Goal: Transaction & Acquisition: Purchase product/service

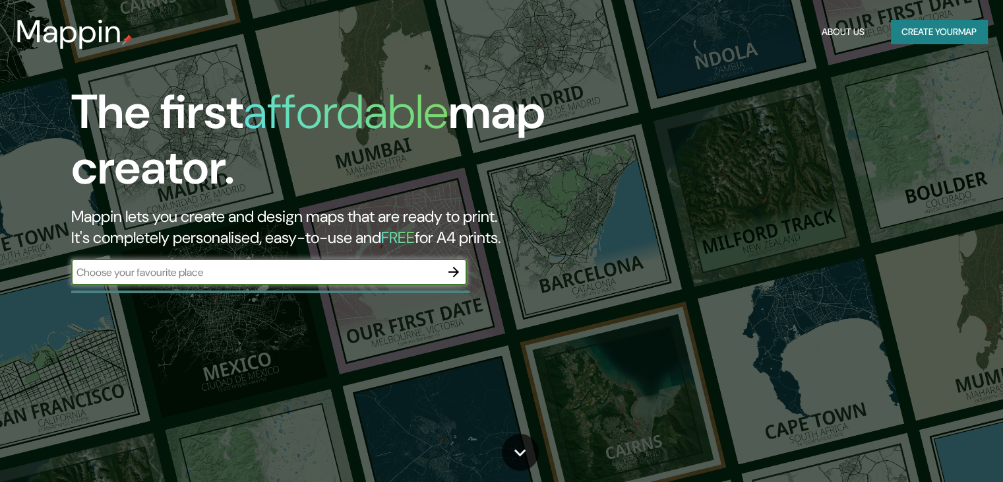
click at [444, 271] on button "button" at bounding box center [454, 272] width 26 height 26
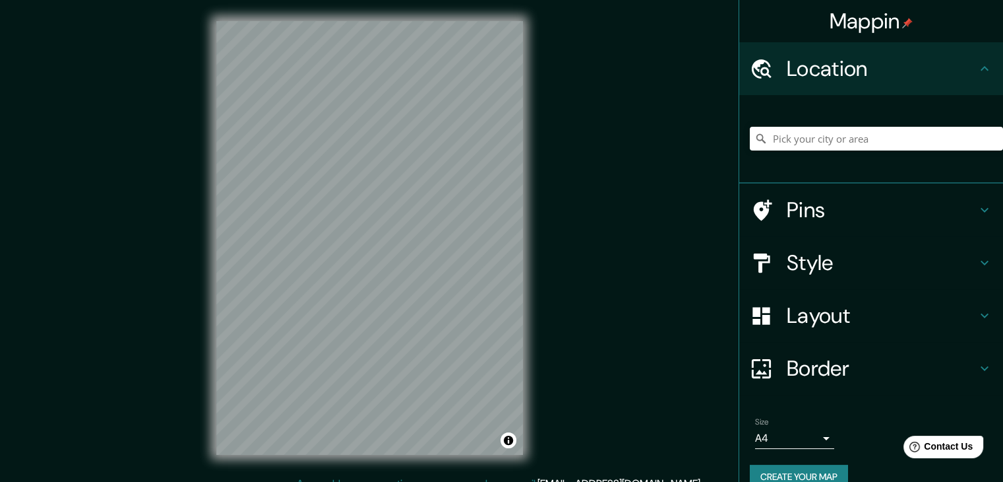
click at [531, 140] on div "© Mapbox © OpenStreetMap Improve this map" at bounding box center [369, 238] width 349 height 476
click at [567, 167] on div "Mappin Location Pins Style Layout Border Choose a border. Hint : you can make l…" at bounding box center [501, 248] width 1003 height 497
click at [932, 197] on div "Mappin Location Pins Style Layout Border Choose a border. Hint : you can make l…" at bounding box center [501, 248] width 1003 height 497
click at [817, 270] on h4 "Style" at bounding box center [882, 262] width 190 height 26
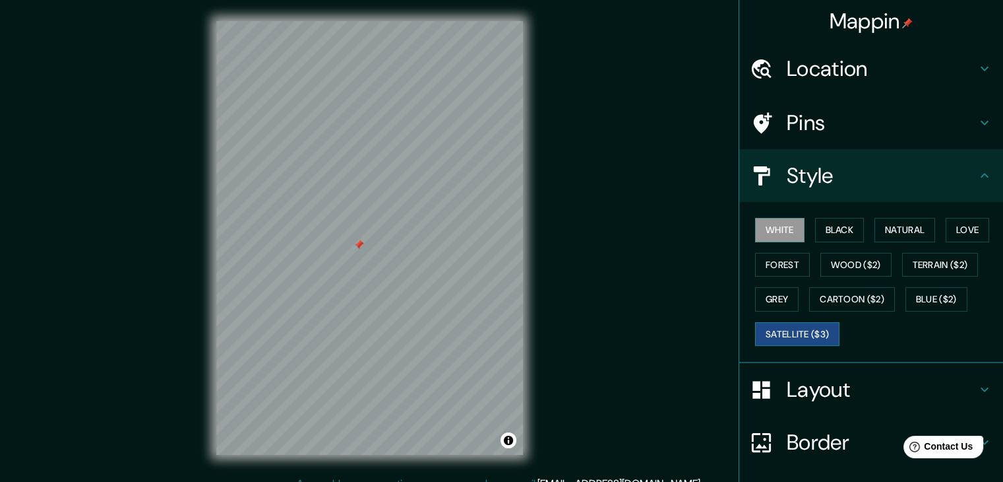
click at [811, 322] on button "Satellite ($3)" at bounding box center [797, 334] width 84 height 24
click at [346, 217] on div at bounding box center [343, 214] width 11 height 11
click at [352, 211] on div at bounding box center [353, 209] width 11 height 11
click at [857, 299] on button "Cartoon ($2)" at bounding box center [852, 299] width 86 height 24
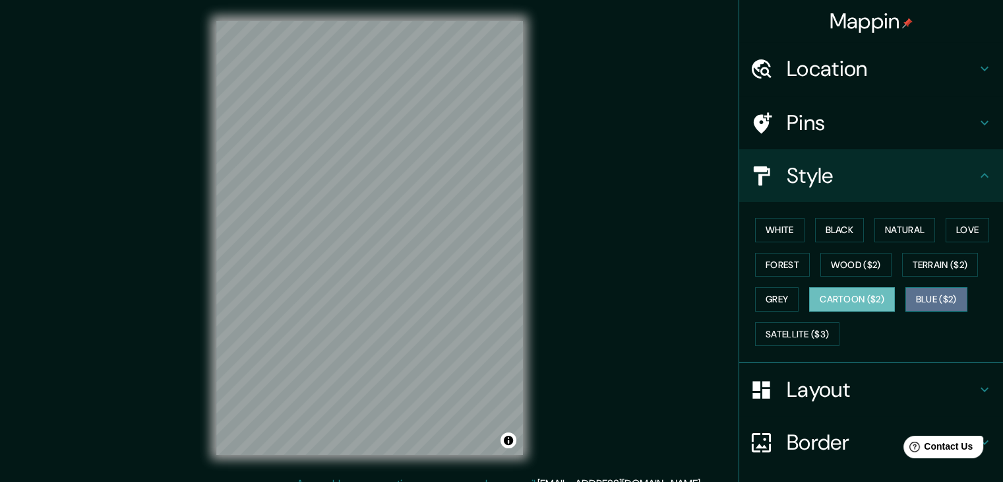
click at [956, 292] on button "Blue ($2)" at bounding box center [937, 299] width 62 height 24
click at [778, 296] on button "Grey" at bounding box center [777, 299] width 44 height 24
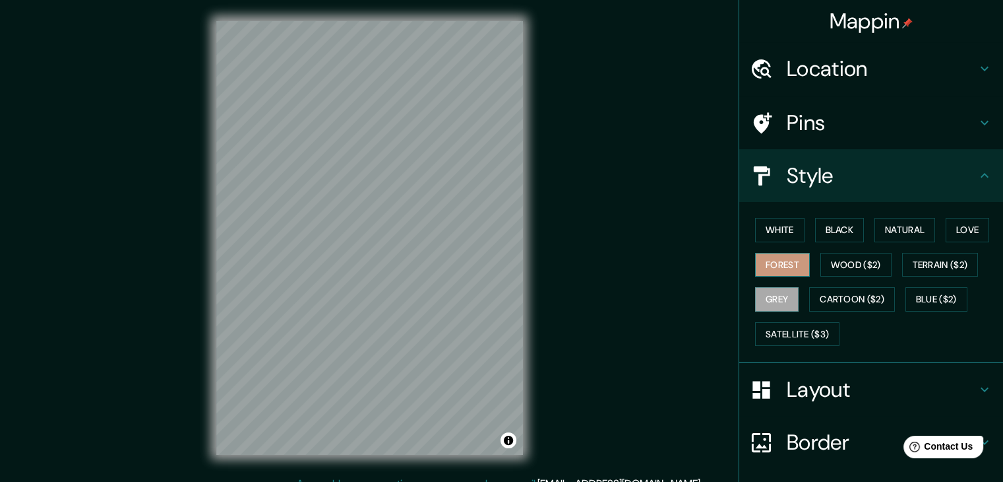
click at [778, 270] on button "Forest" at bounding box center [782, 265] width 55 height 24
click at [829, 270] on button "Wood ($2)" at bounding box center [856, 265] width 71 height 24
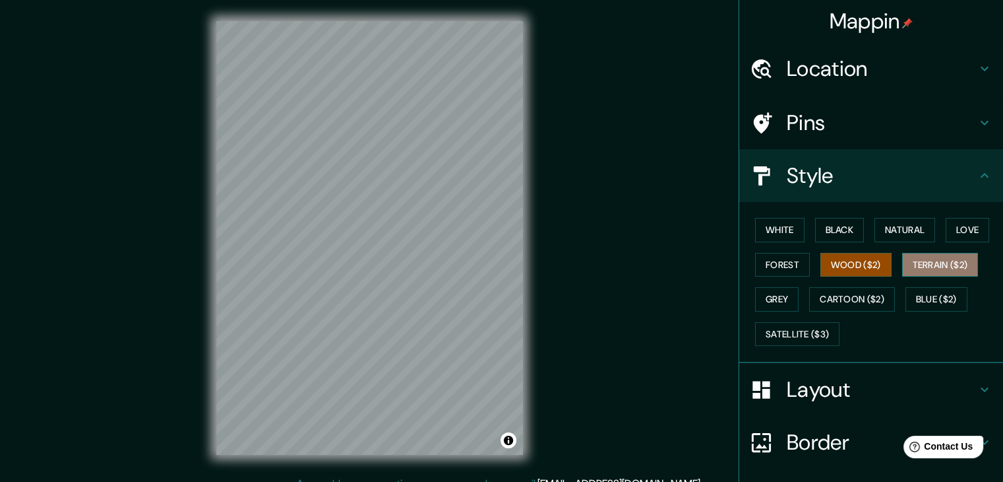
click at [904, 268] on button "Terrain ($2)" at bounding box center [940, 265] width 77 height 24
click at [761, 262] on button "Forest" at bounding box center [782, 265] width 55 height 24
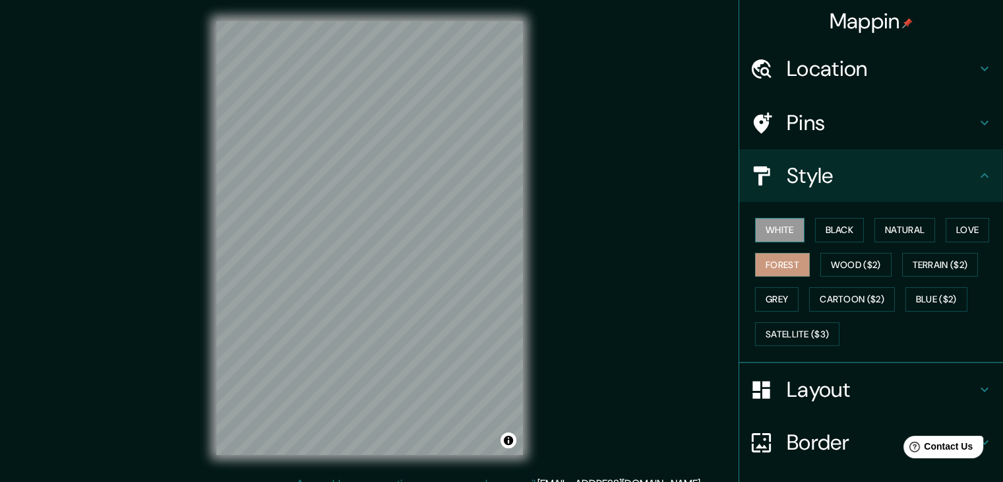
click at [769, 232] on button "White" at bounding box center [779, 230] width 49 height 24
click at [815, 230] on button "Black" at bounding box center [839, 230] width 49 height 24
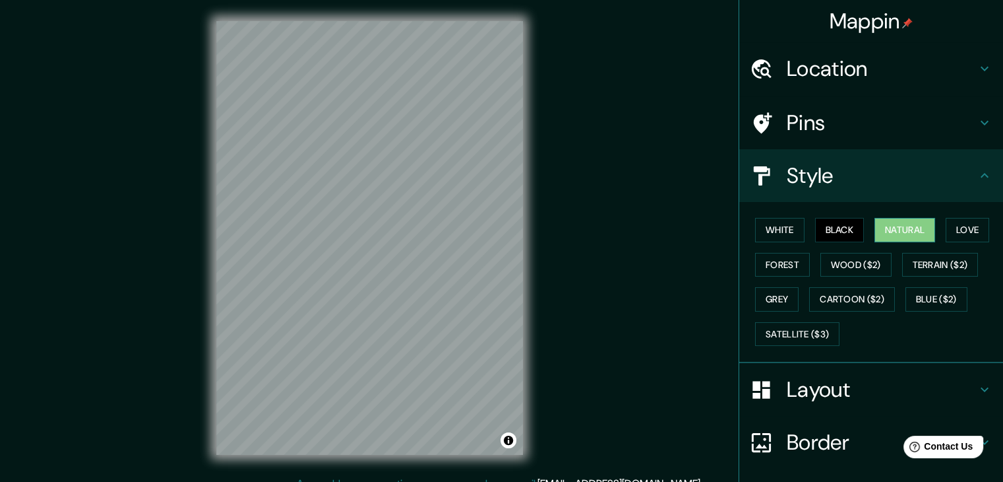
click at [889, 228] on button "Natural" at bounding box center [905, 230] width 61 height 24
click at [947, 230] on button "Love" at bounding box center [968, 230] width 44 height 24
click at [913, 230] on button "Natural" at bounding box center [905, 230] width 61 height 24
